Goal: Task Accomplishment & Management: Use online tool/utility

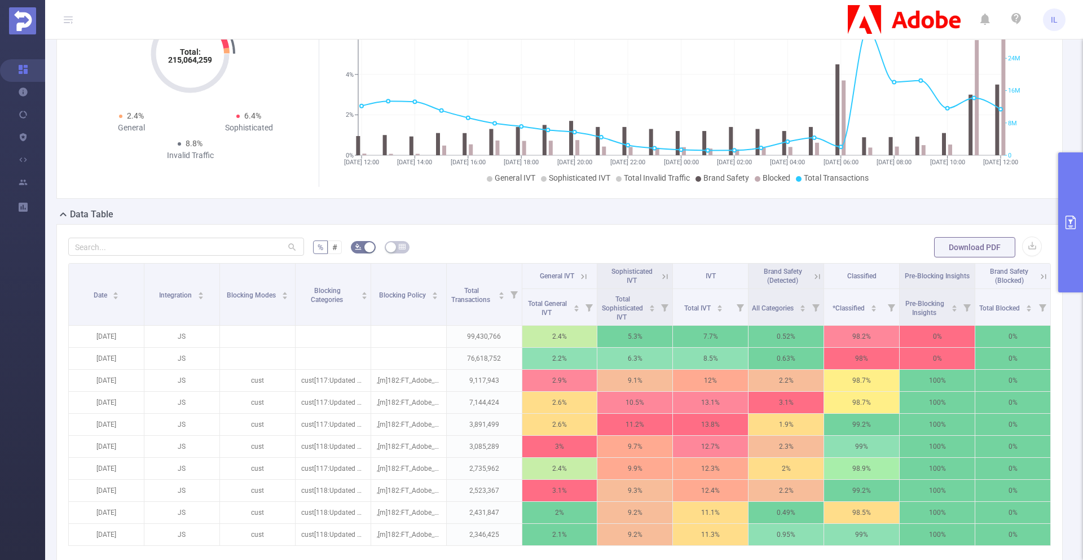
scroll to position [148, 0]
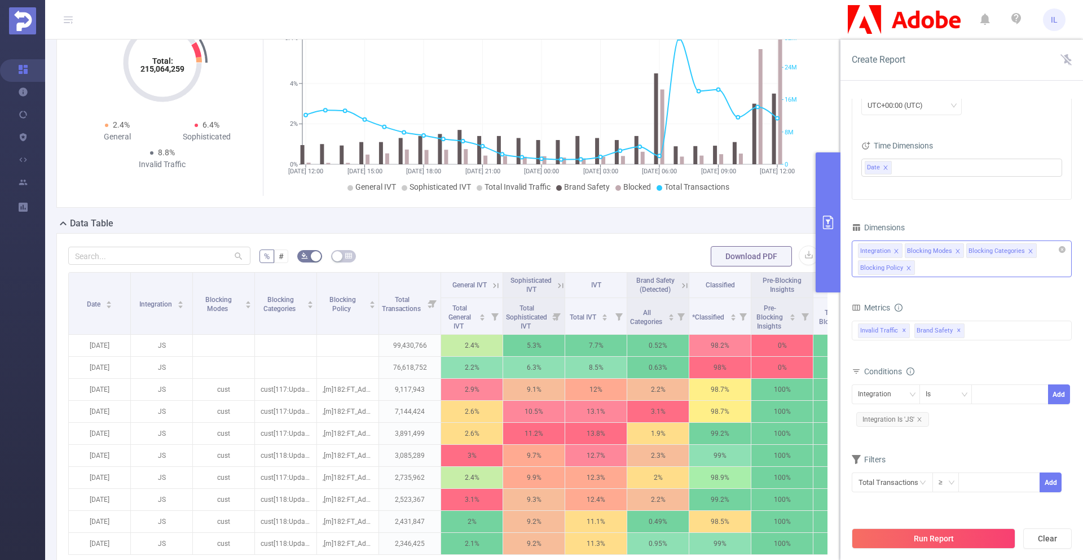
click at [956, 249] on icon "icon: close" at bounding box center [958, 251] width 6 height 6
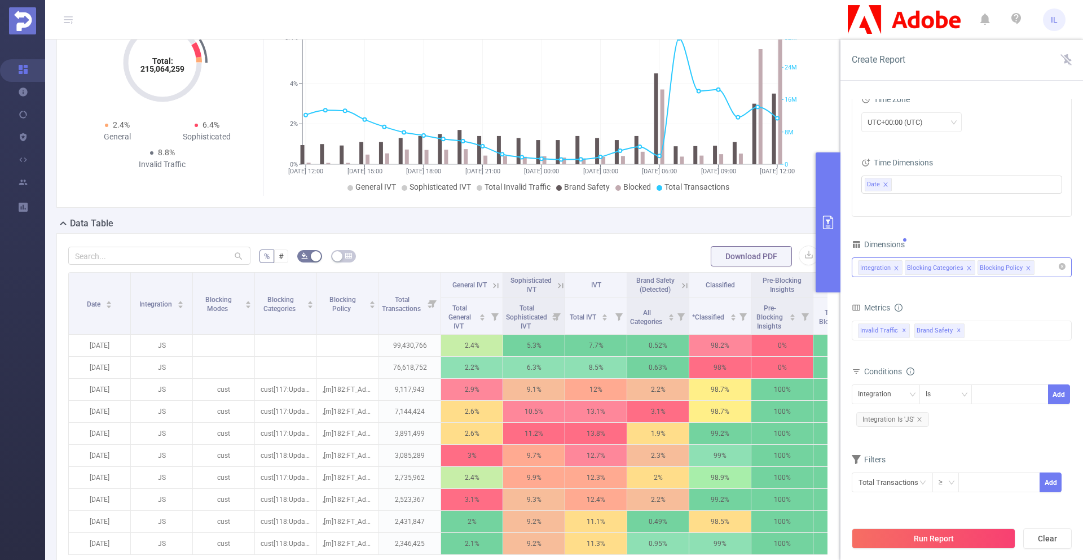
click at [1027, 266] on icon "icon: close" at bounding box center [1028, 268] width 6 height 6
click at [967, 266] on icon "icon: close" at bounding box center [969, 268] width 6 height 6
click at [944, 538] on button "Run Report" at bounding box center [934, 538] width 164 height 20
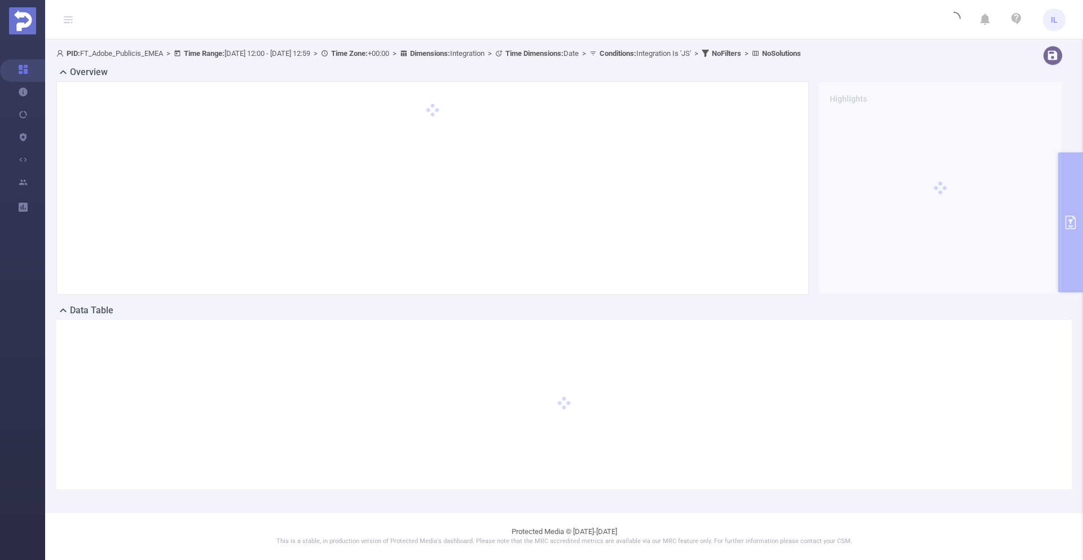
scroll to position [50, 0]
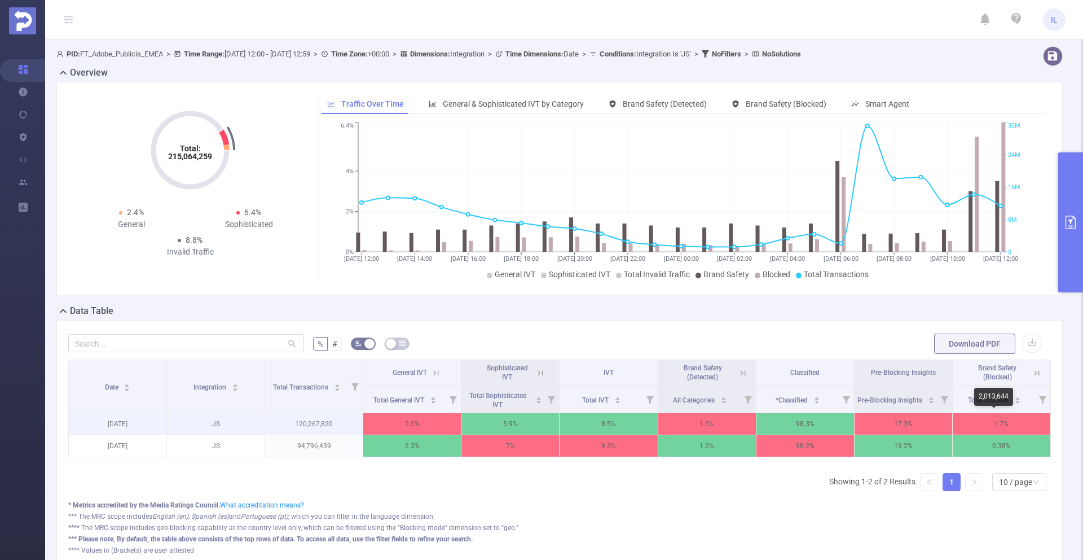
scroll to position [0, 2]
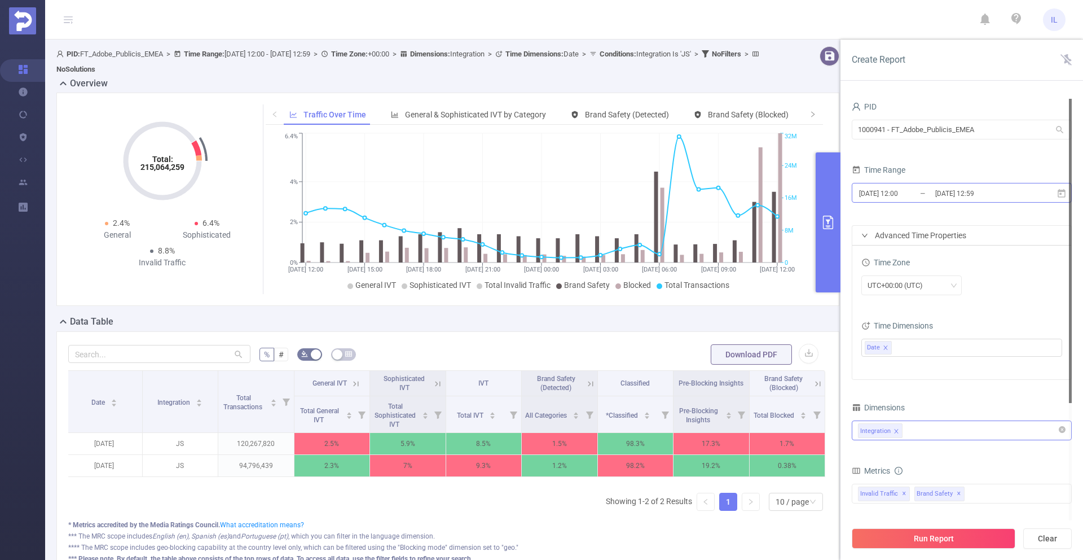
click at [975, 189] on input "[DATE] 12:59" at bounding box center [979, 193] width 91 height 15
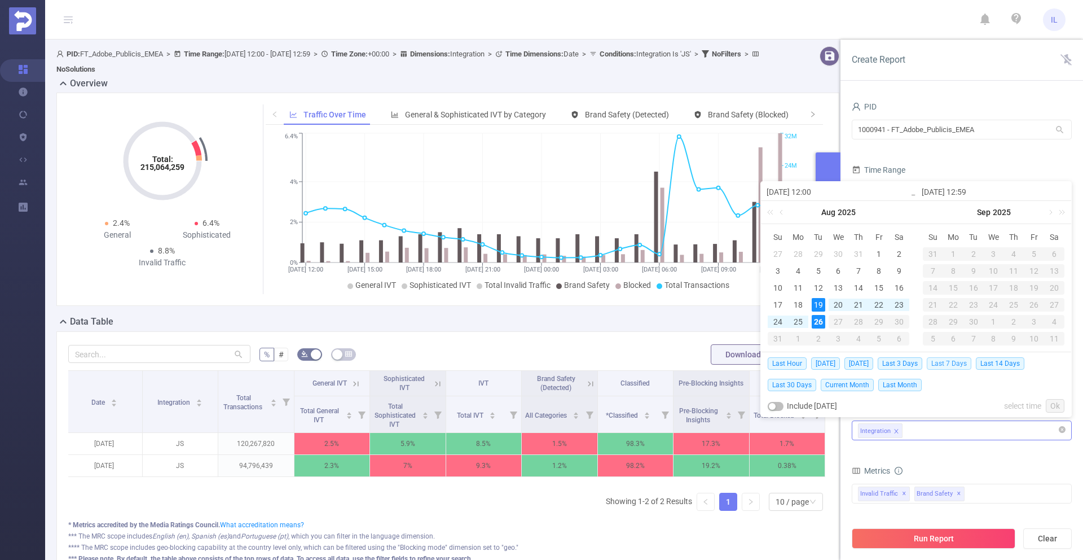
click at [952, 361] on span "Last 7 Days" at bounding box center [949, 363] width 45 height 12
type input "[DATE] 00:00"
type input "[DATE] 23:59"
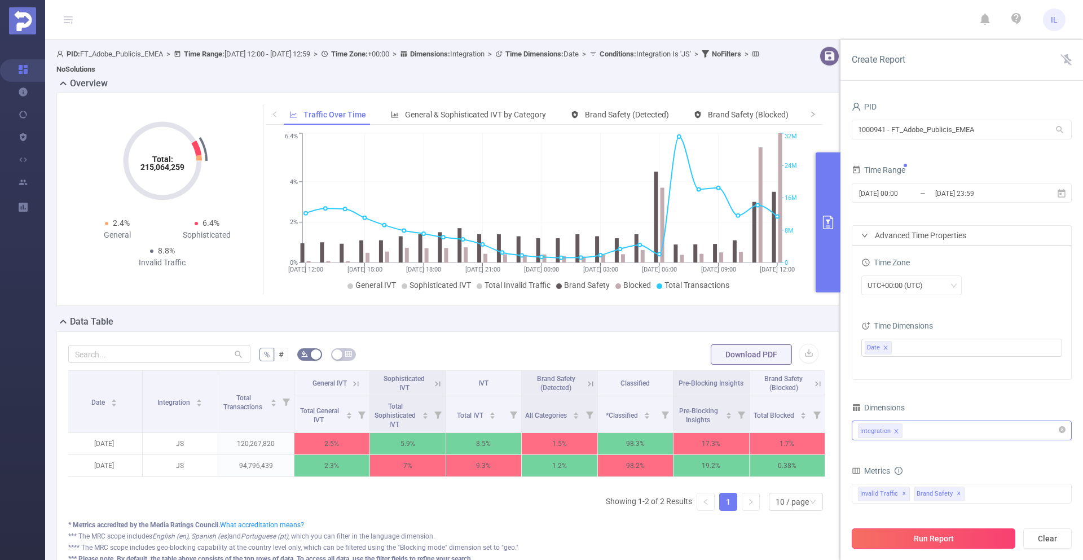
click at [957, 535] on button "Run Report" at bounding box center [934, 538] width 164 height 20
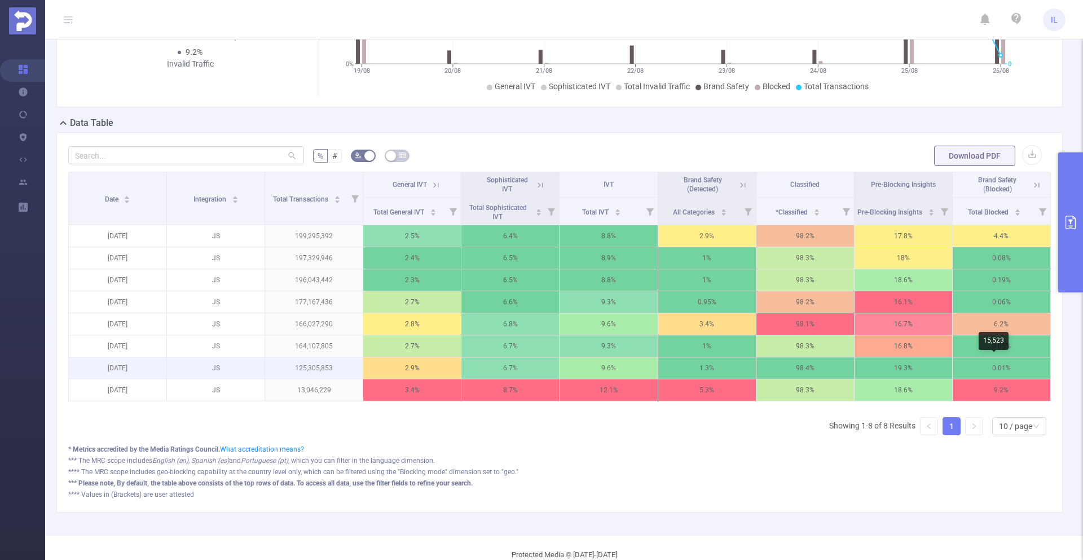
scroll to position [0, 2]
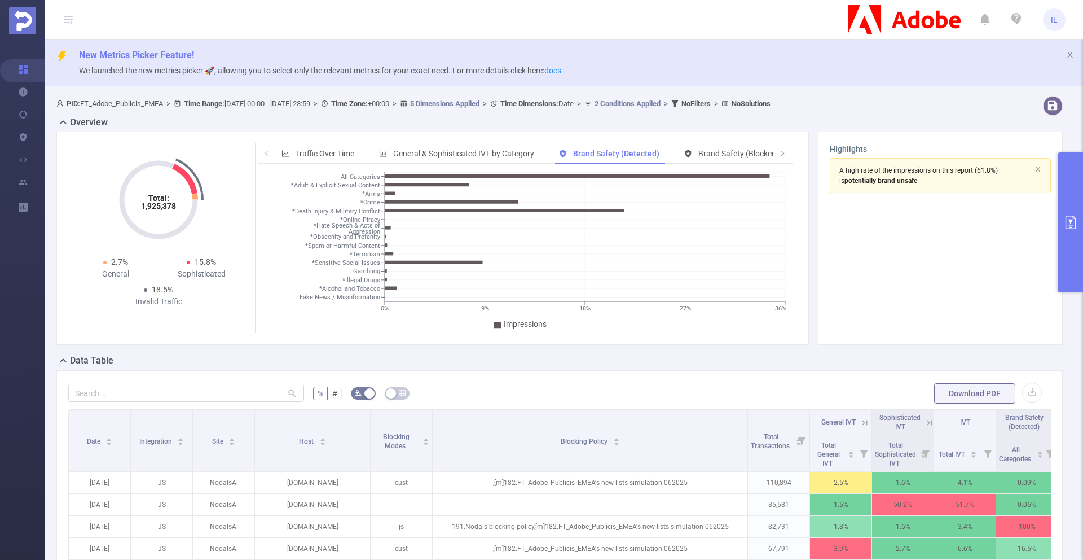
scroll to position [0, 204]
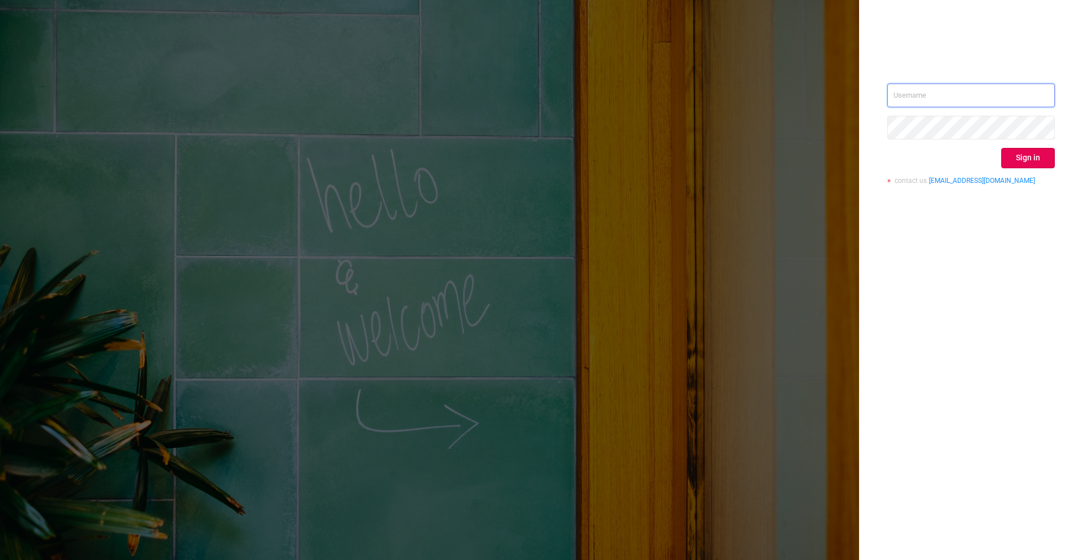
type input "ivan.lyah@flashtalking.com"
click at [1029, 169] on div "ivan.lyah@flashtalking.com Sign in contact us info@protected.media" at bounding box center [971, 137] width 168 height 109
click at [1030, 157] on button "Sign in" at bounding box center [1028, 158] width 54 height 20
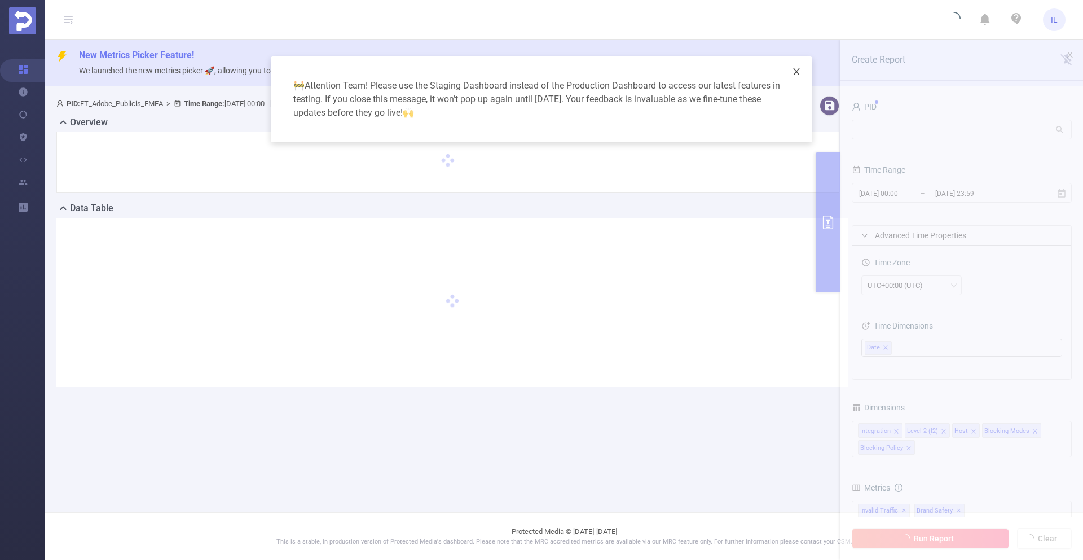
click at [794, 71] on icon "icon: close" at bounding box center [796, 71] width 9 height 9
